Goal: Task Accomplishment & Management: Use online tool/utility

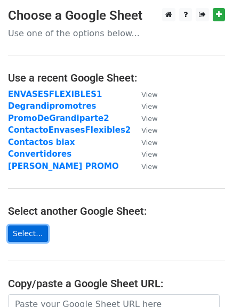
click at [27, 239] on link "Select..." at bounding box center [28, 233] width 40 height 16
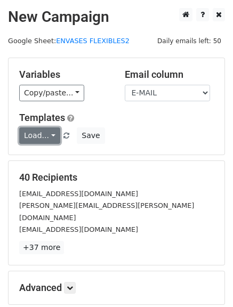
click at [48, 135] on link "Load..." at bounding box center [39, 135] width 41 height 16
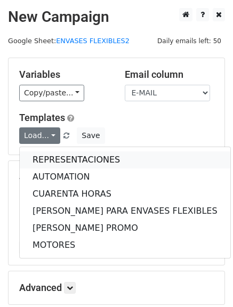
click at [57, 156] on link "REPRESENTACIONES" at bounding box center [125, 159] width 210 height 17
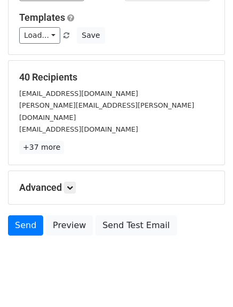
scroll to position [106, 0]
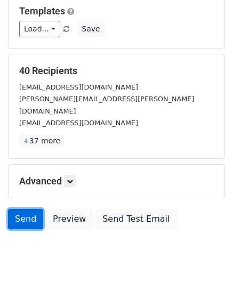
click at [25, 209] on link "Send" at bounding box center [25, 219] width 35 height 20
